Goal: Entertainment & Leisure: Consume media (video, audio)

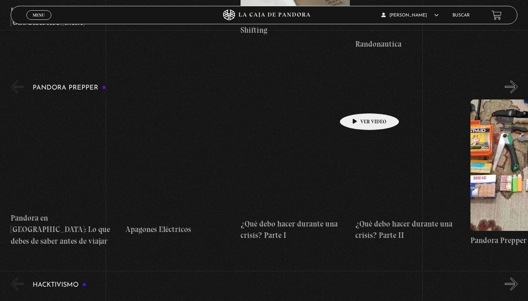
scroll to position [1542, 0]
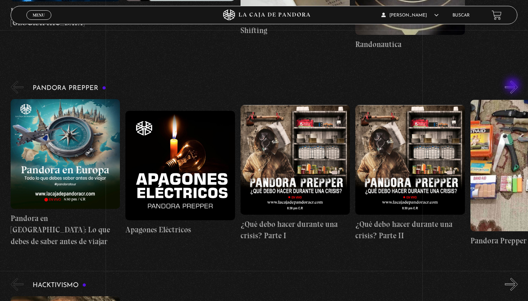
click at [514, 86] on button "»" at bounding box center [511, 87] width 13 height 13
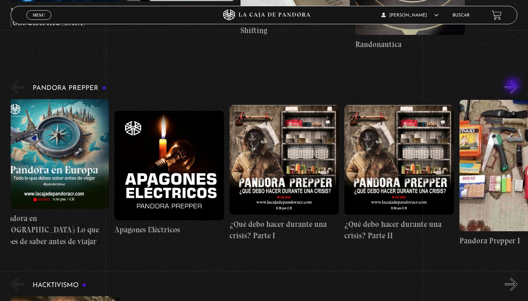
click at [514, 86] on button "»" at bounding box center [511, 87] width 13 height 13
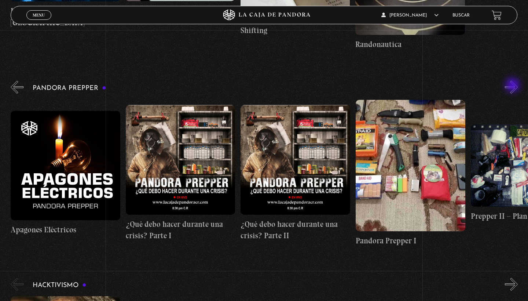
click at [514, 86] on button "»" at bounding box center [511, 87] width 13 height 13
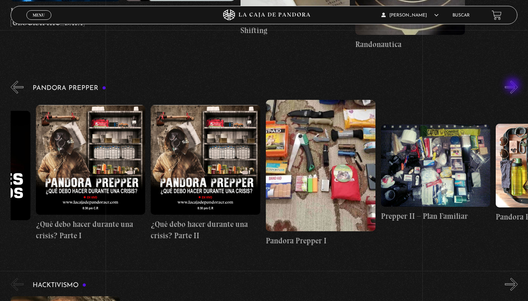
click at [514, 86] on button "»" at bounding box center [511, 87] width 13 height 13
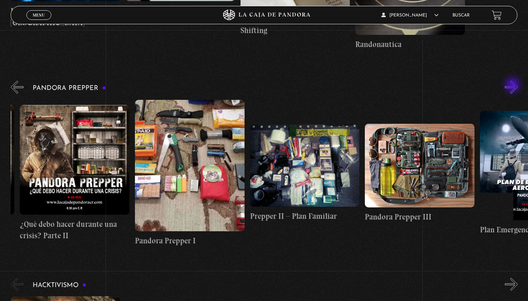
click at [514, 86] on button "»" at bounding box center [511, 87] width 13 height 13
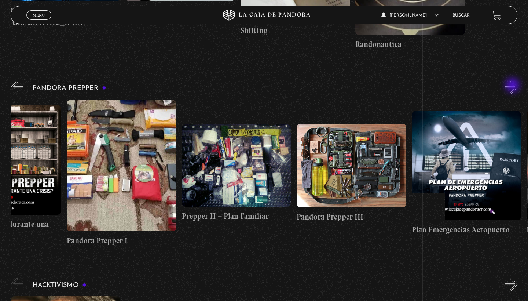
click at [514, 86] on button "»" at bounding box center [511, 87] width 13 height 13
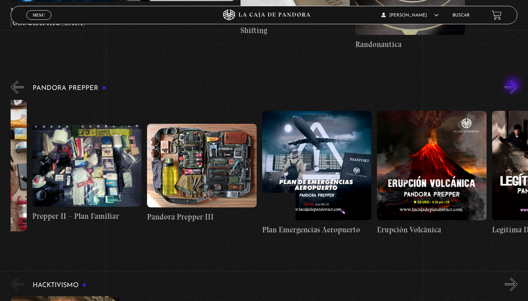
click at [514, 86] on button "»" at bounding box center [511, 87] width 13 height 13
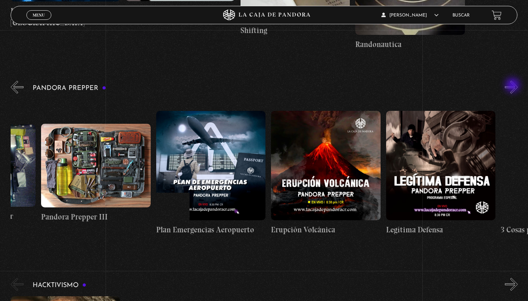
click at [514, 86] on button "»" at bounding box center [511, 87] width 13 height 13
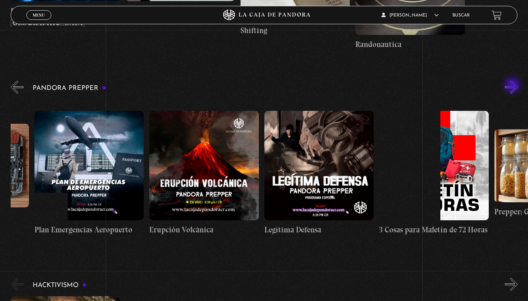
click at [514, 86] on button "»" at bounding box center [511, 87] width 13 height 13
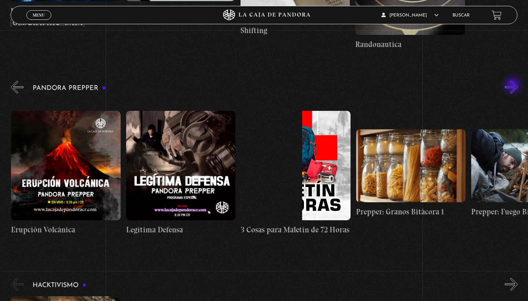
click at [514, 86] on button "»" at bounding box center [511, 87] width 13 height 13
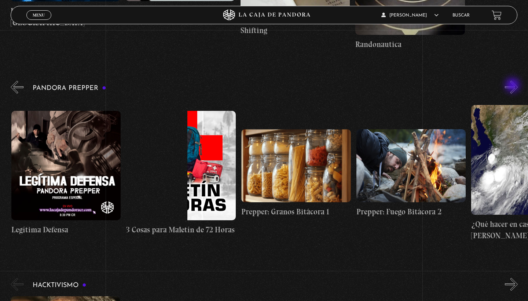
click at [514, 86] on button "»" at bounding box center [511, 87] width 13 height 13
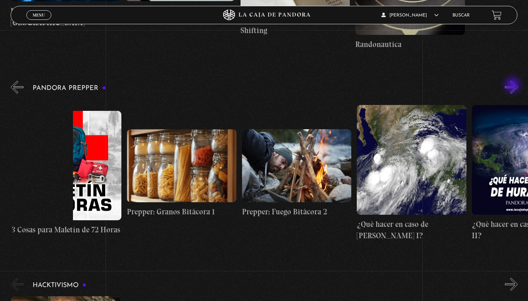
click at [514, 86] on button "»" at bounding box center [511, 87] width 13 height 13
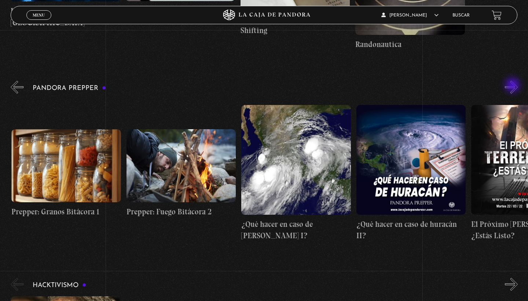
click at [514, 86] on button "»" at bounding box center [511, 87] width 13 height 13
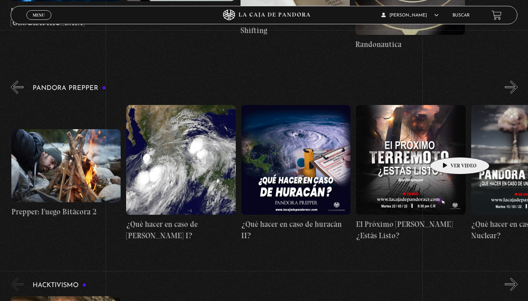
scroll to position [0, 1380]
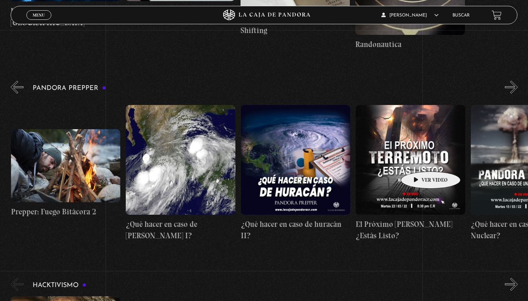
click at [419, 160] on figure at bounding box center [411, 160] width 110 height 110
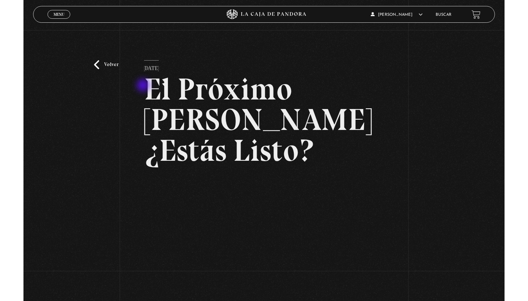
scroll to position [99, 0]
